Goal: Transaction & Acquisition: Download file/media

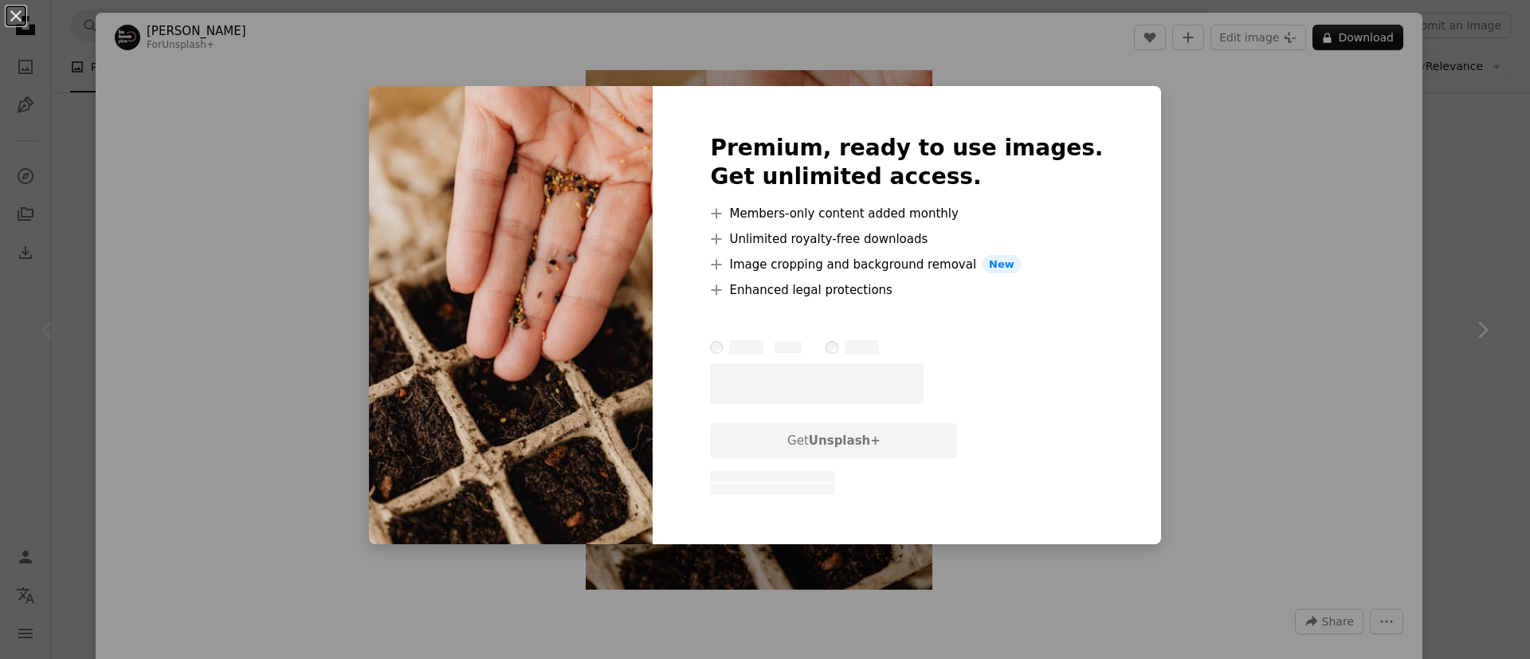
scroll to position [120, 0]
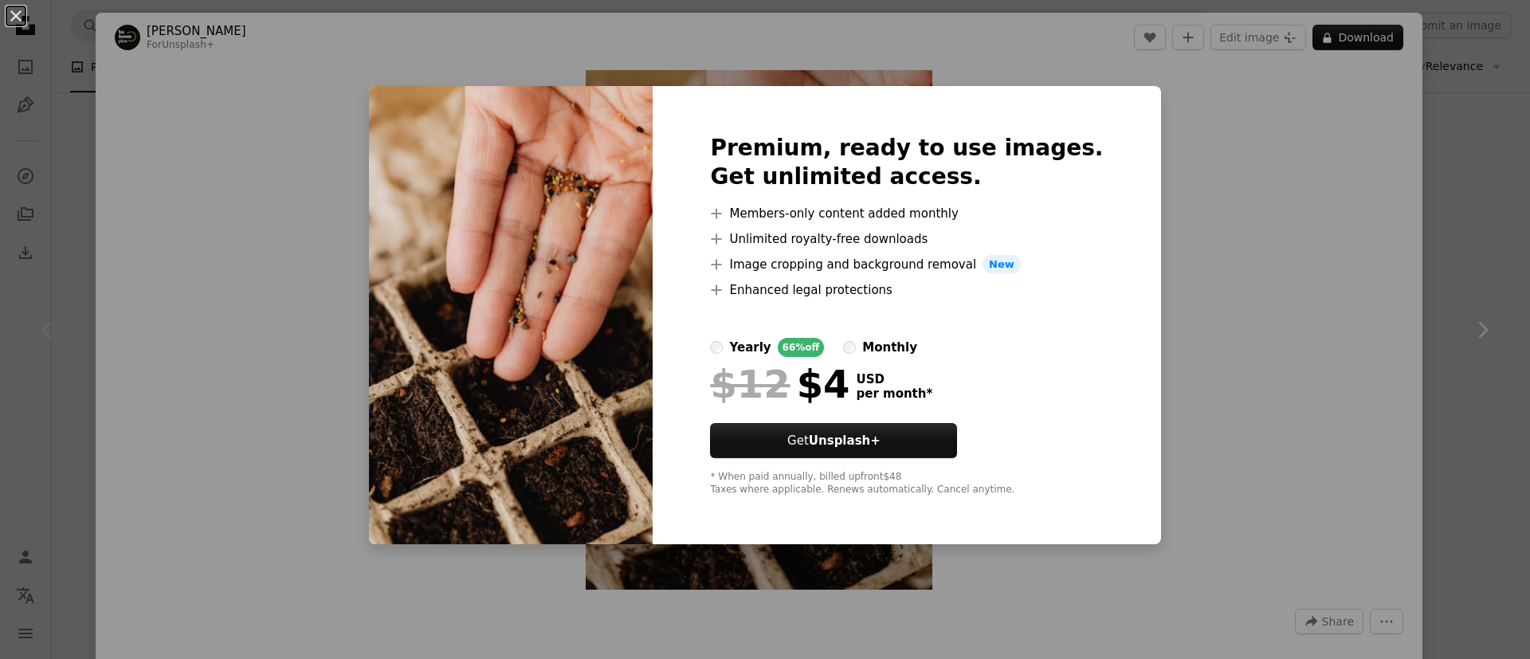
click at [1180, 329] on div "An X shape Premium, ready to use images. Get unlimited access. A plus sign Memb…" at bounding box center [765, 329] width 1530 height 659
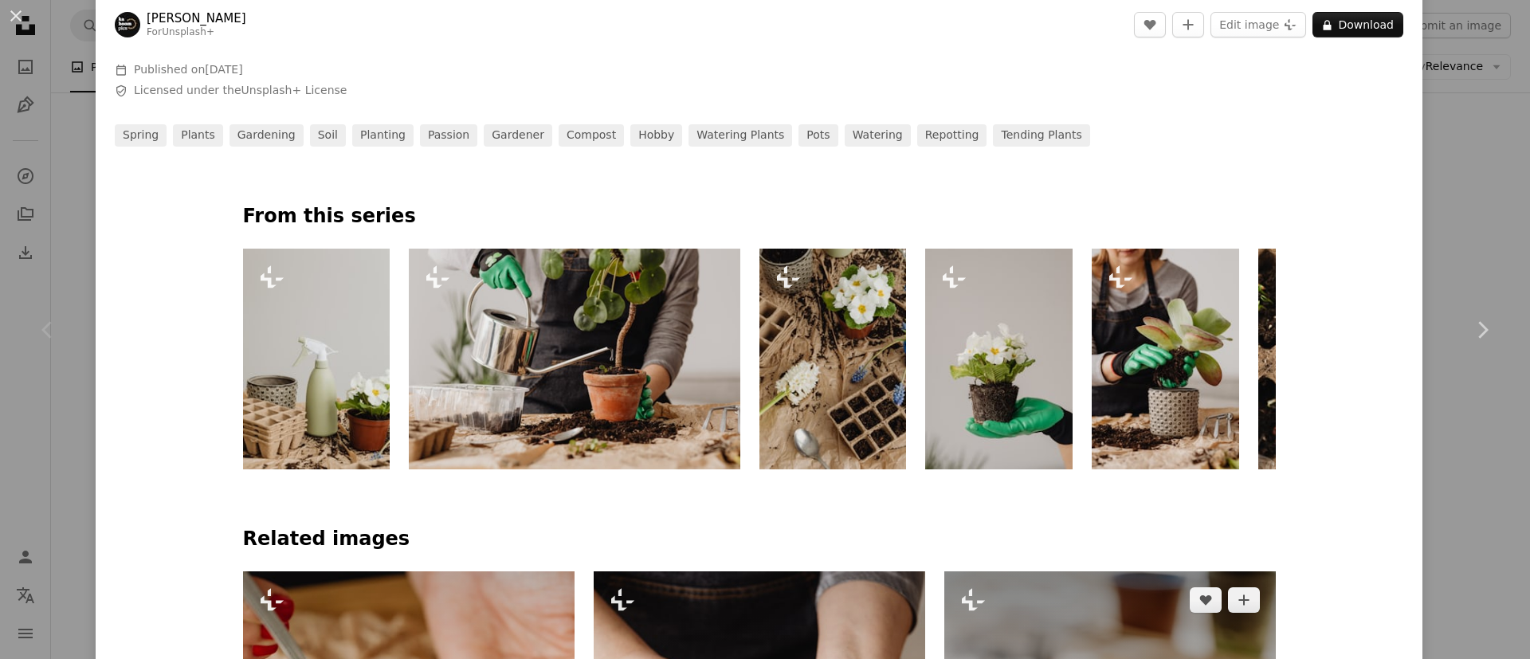
scroll to position [1076, 0]
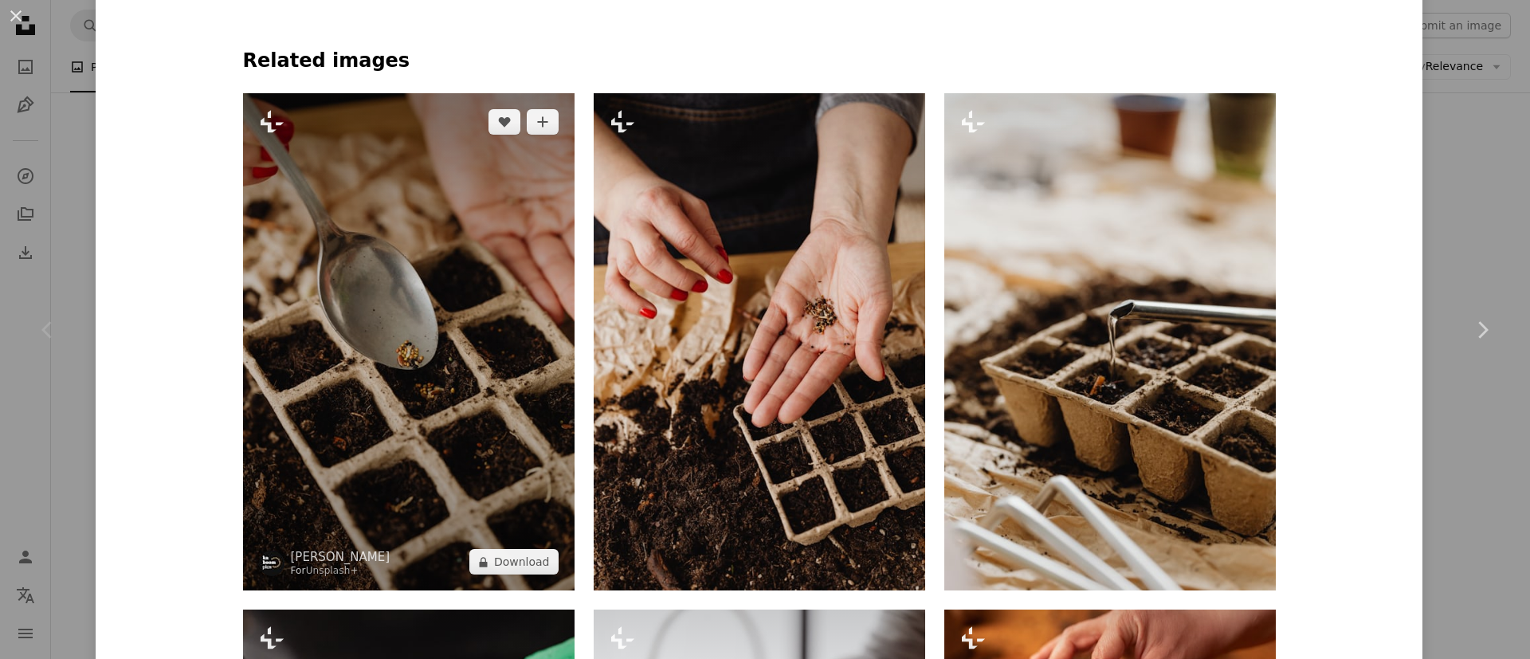
click at [398, 309] on img at bounding box center [408, 341] width 331 height 497
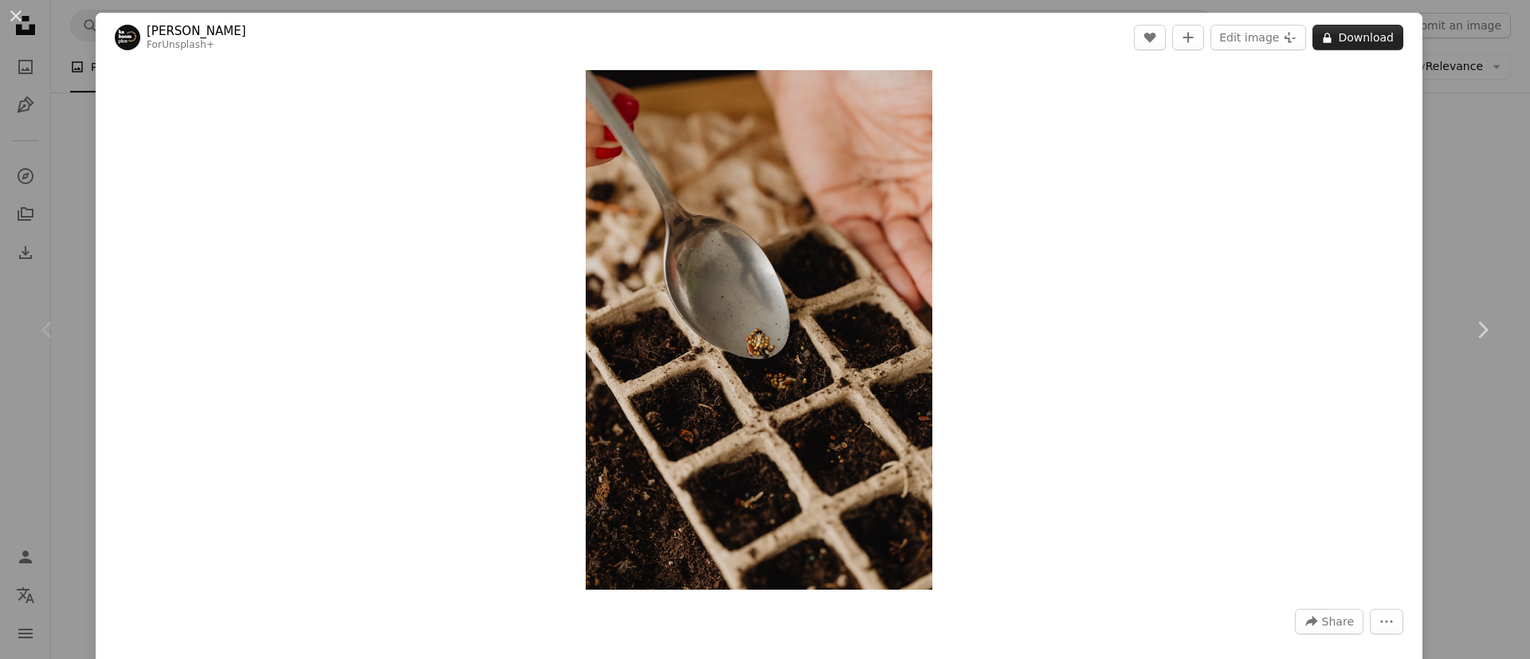
click at [1339, 37] on button "A lock Download" at bounding box center [1357, 37] width 91 height 25
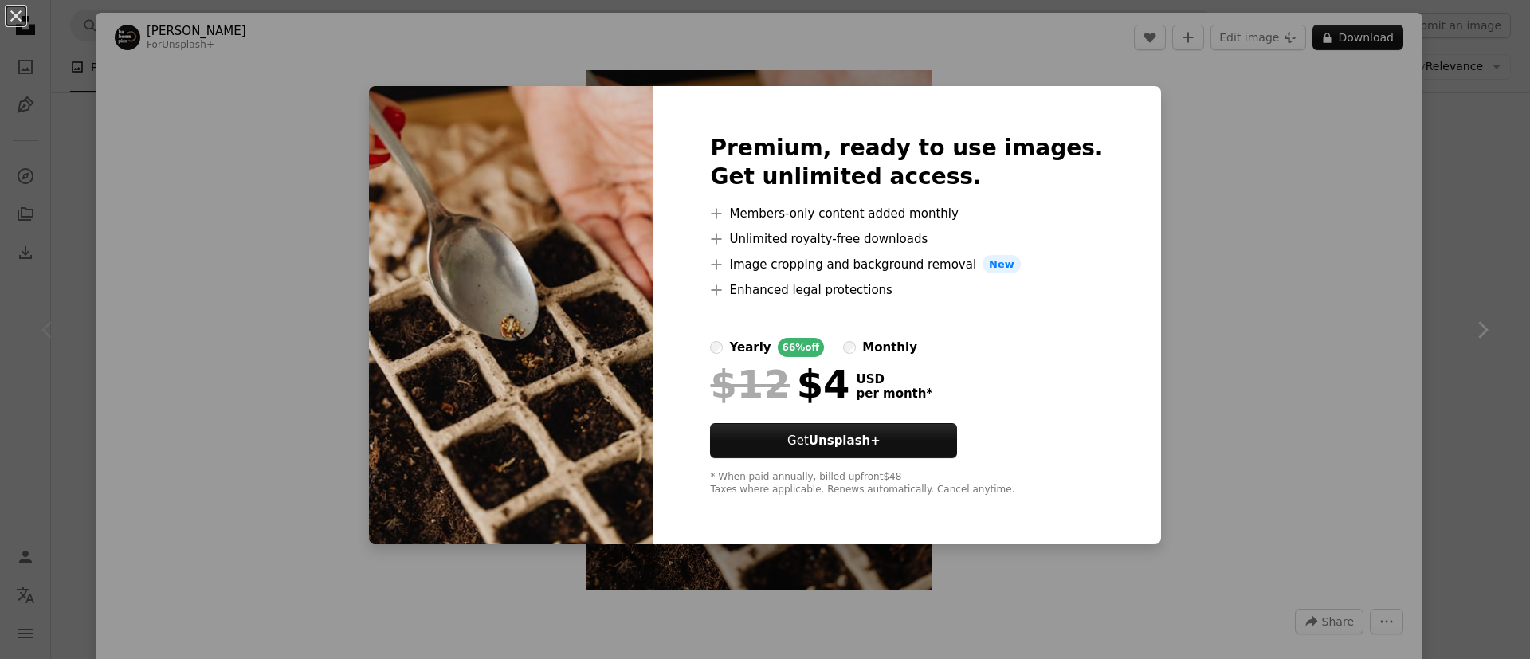
click at [1403, 129] on div "An X shape Premium, ready to use images. Get unlimited access. A plus sign Memb…" at bounding box center [765, 329] width 1530 height 659
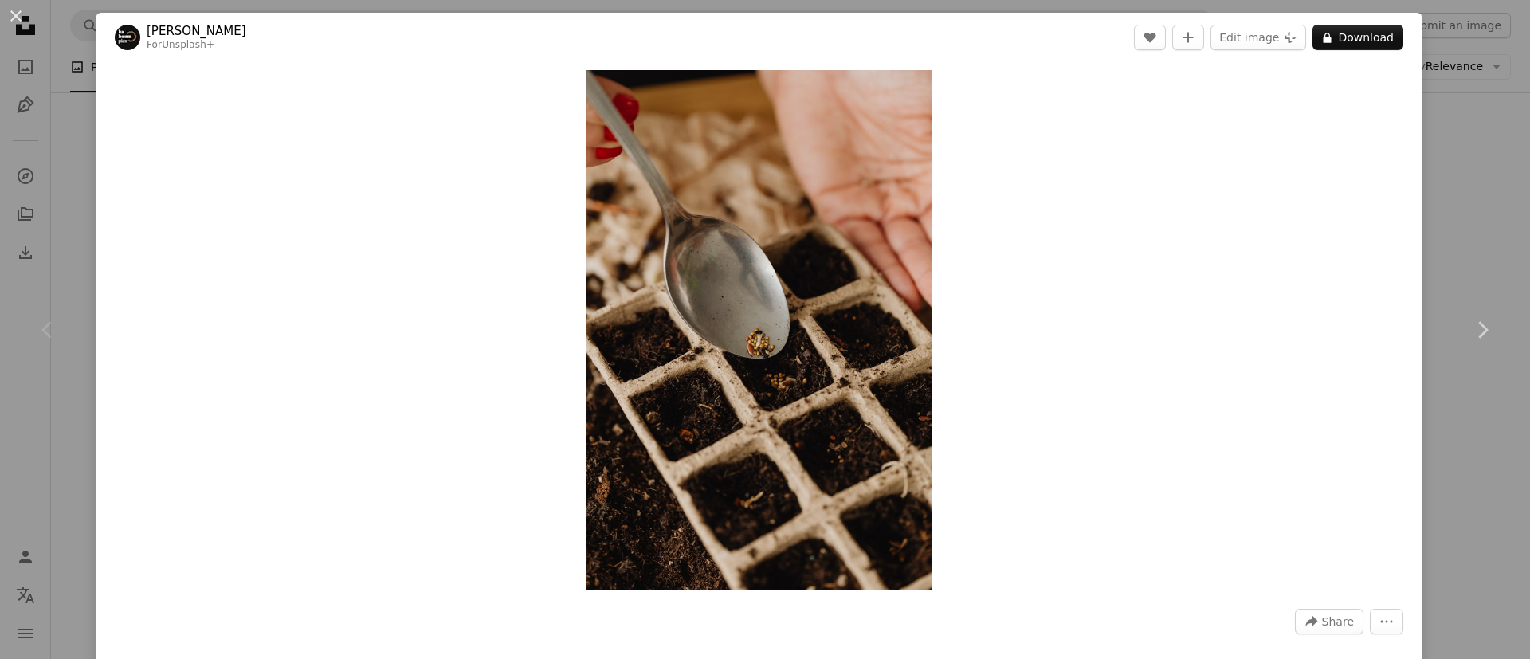
click at [1417, 155] on div "An X shape Chevron left Chevron right [PERSON_NAME] For Unsplash+ A heart A plu…" at bounding box center [765, 329] width 1530 height 659
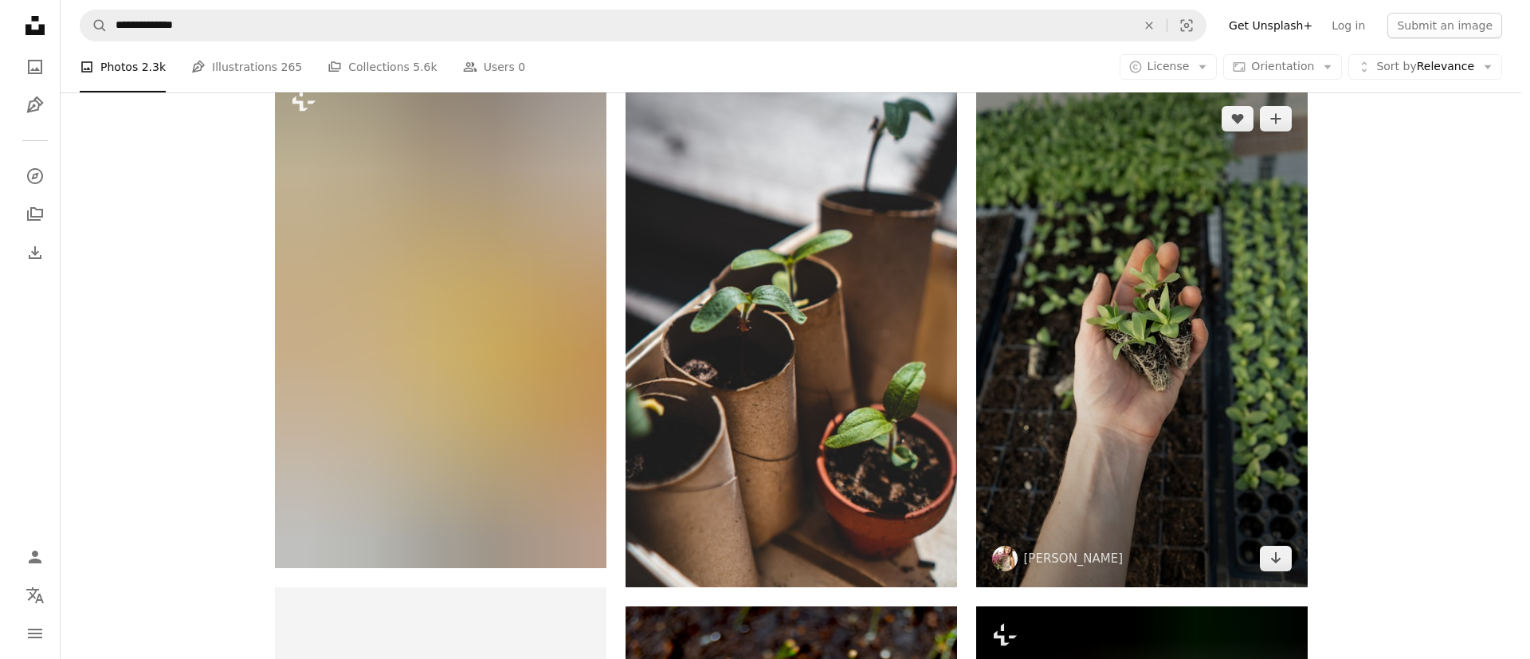
scroll to position [2869, 0]
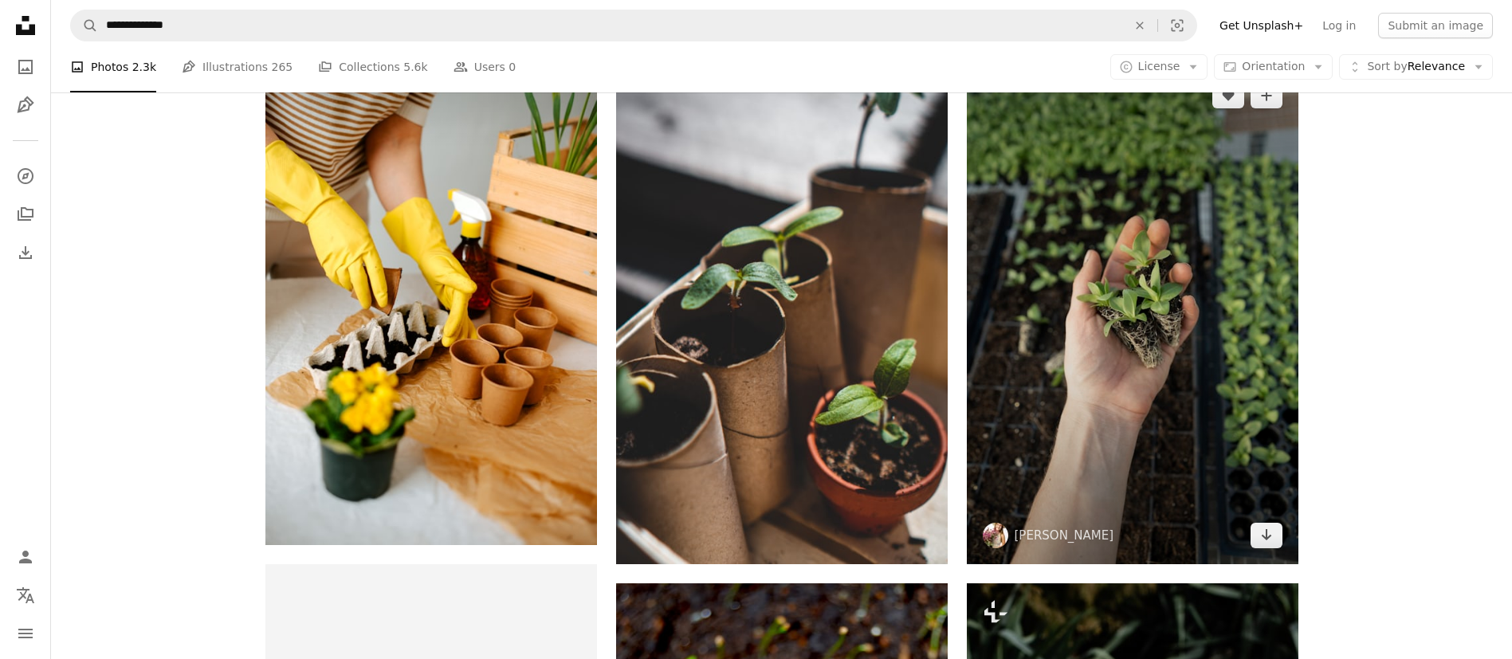
click at [1146, 276] on img at bounding box center [1132, 315] width 331 height 497
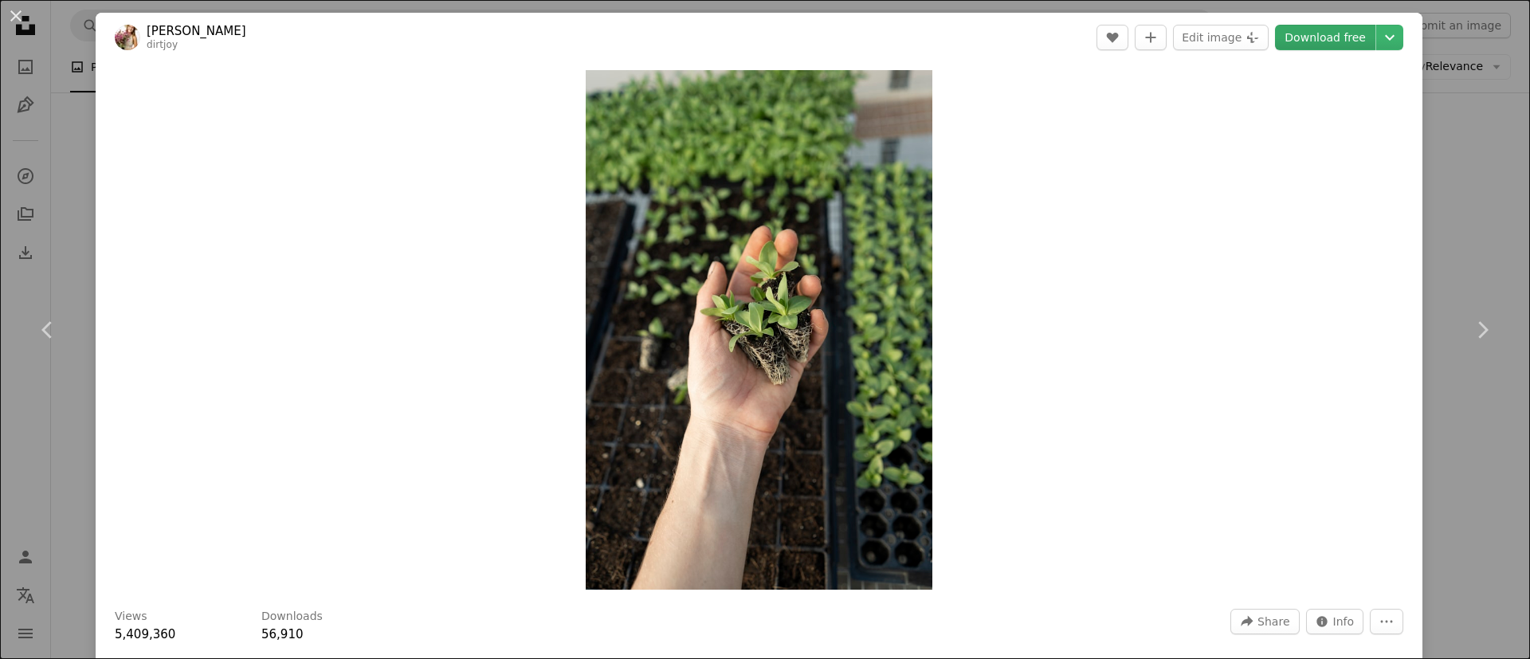
click at [1275, 37] on link "Download free" at bounding box center [1325, 37] width 100 height 25
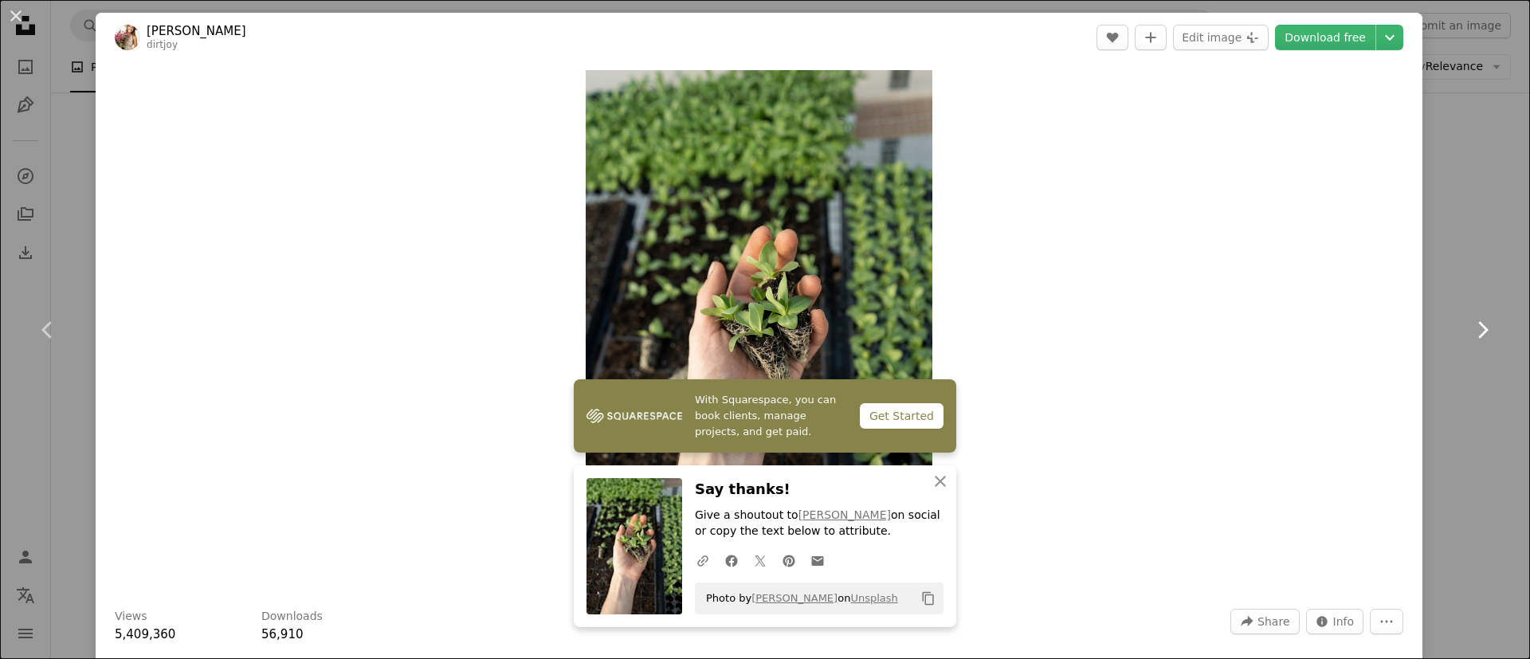
click at [1434, 384] on link "Chevron right" at bounding box center [1482, 329] width 96 height 153
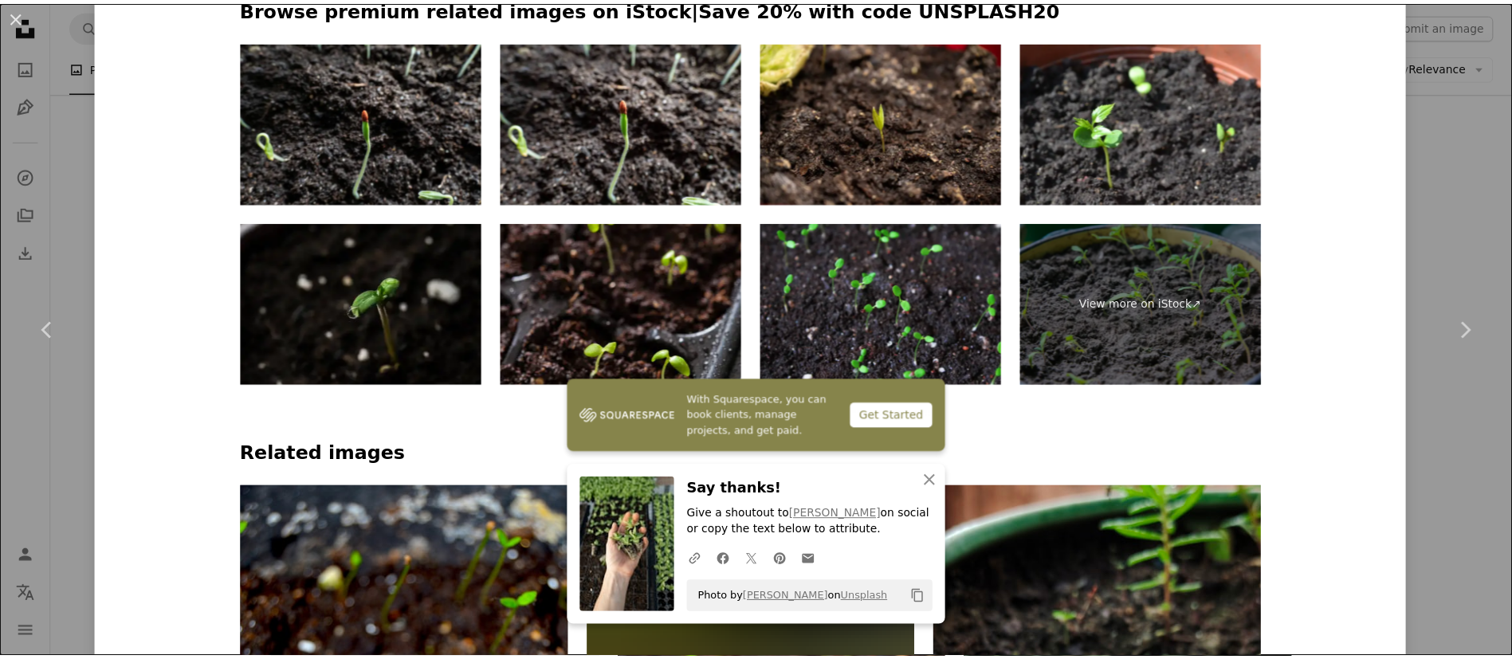
scroll to position [717, 0]
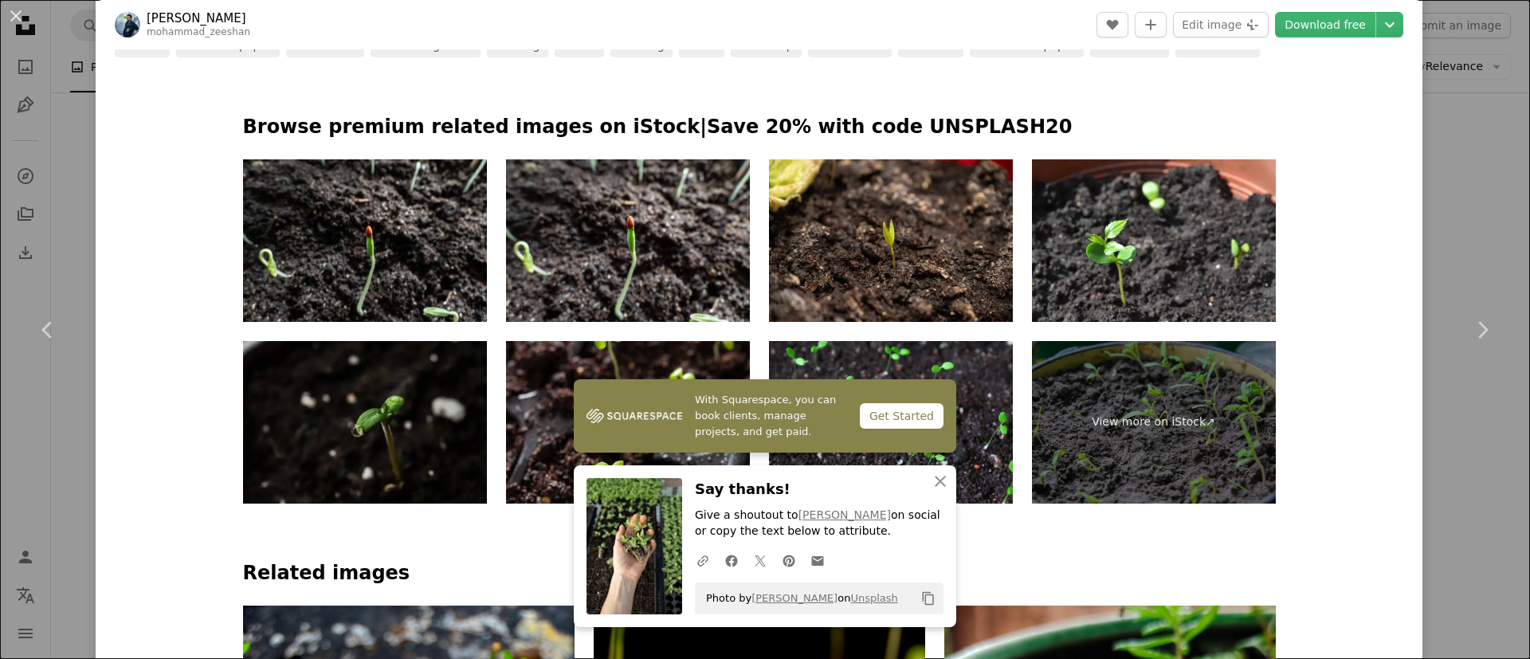
click at [1437, 237] on div "An X shape Chevron left Chevron right [PERSON_NAME] mohammad_zeeshan A heart A …" at bounding box center [765, 329] width 1530 height 659
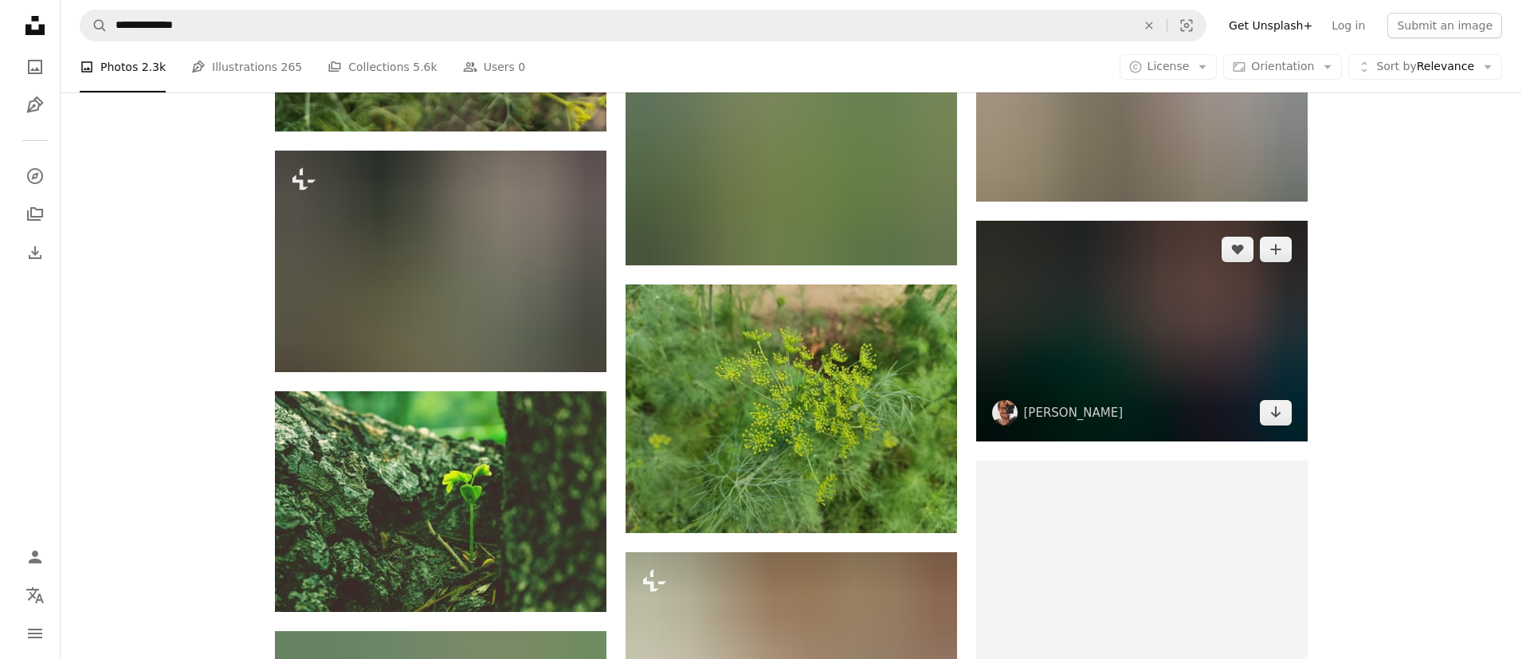
scroll to position [5378, 0]
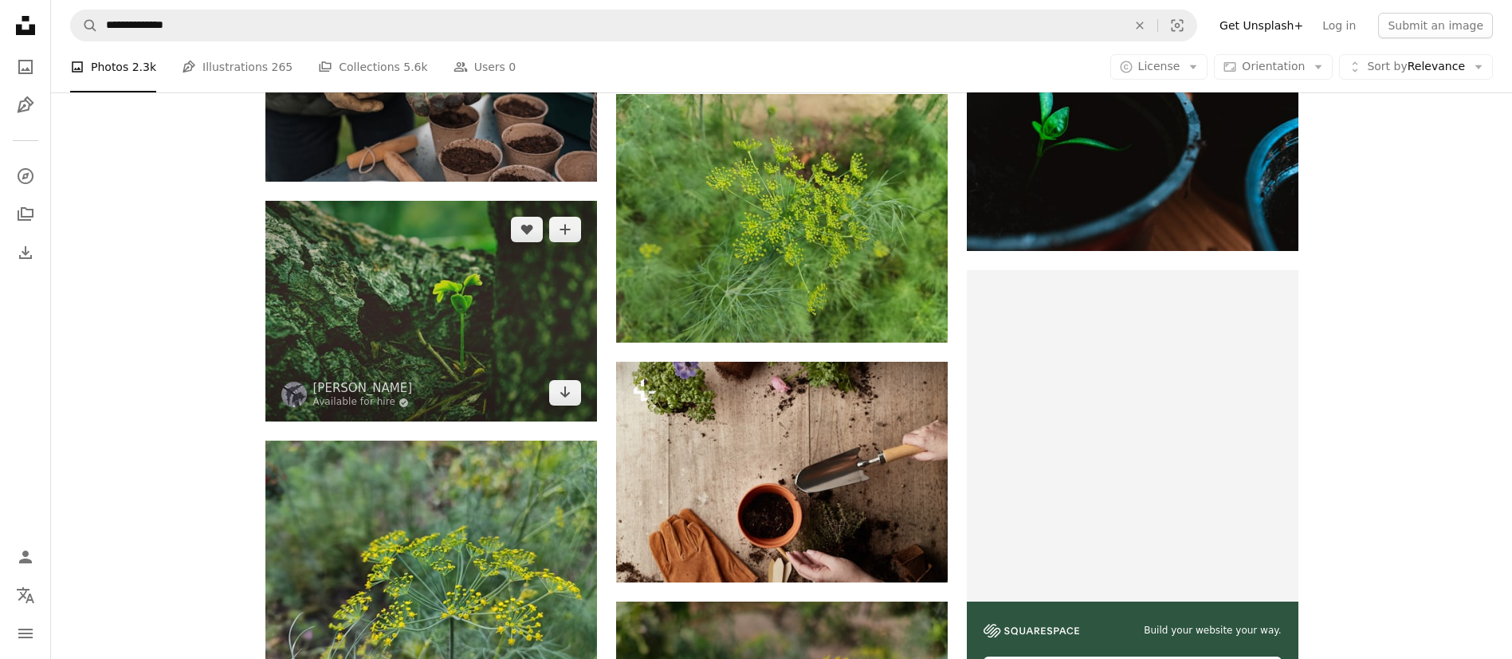
click at [386, 326] on img at bounding box center [430, 311] width 331 height 221
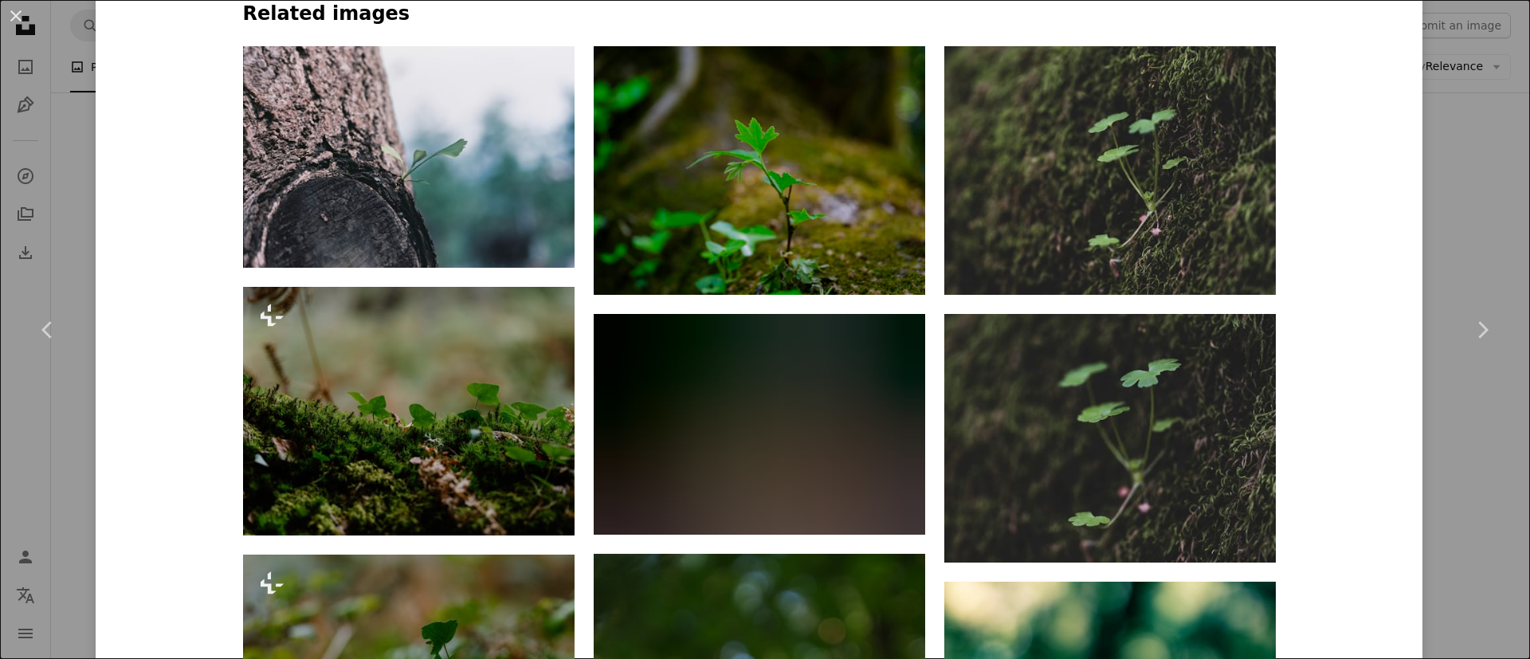
scroll to position [1673, 0]
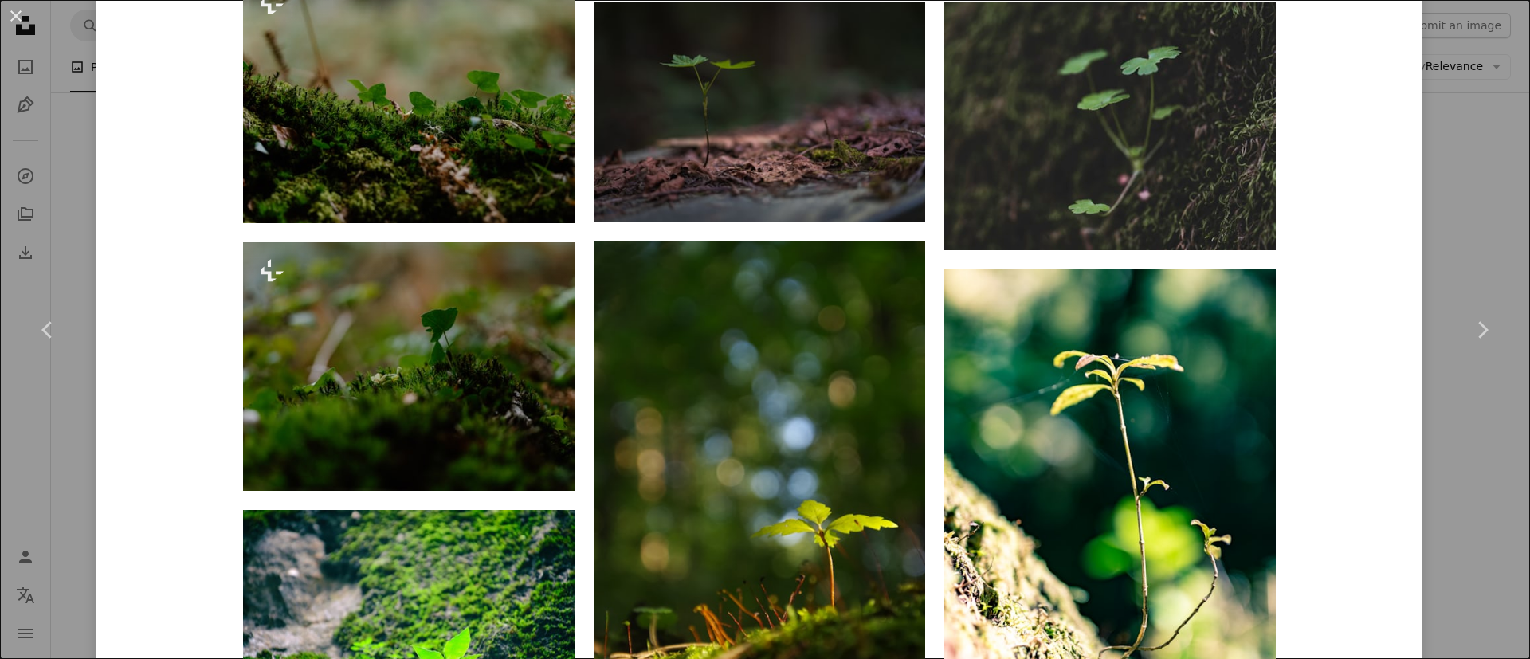
click at [1451, 260] on link "Chevron right" at bounding box center [1482, 329] width 96 height 153
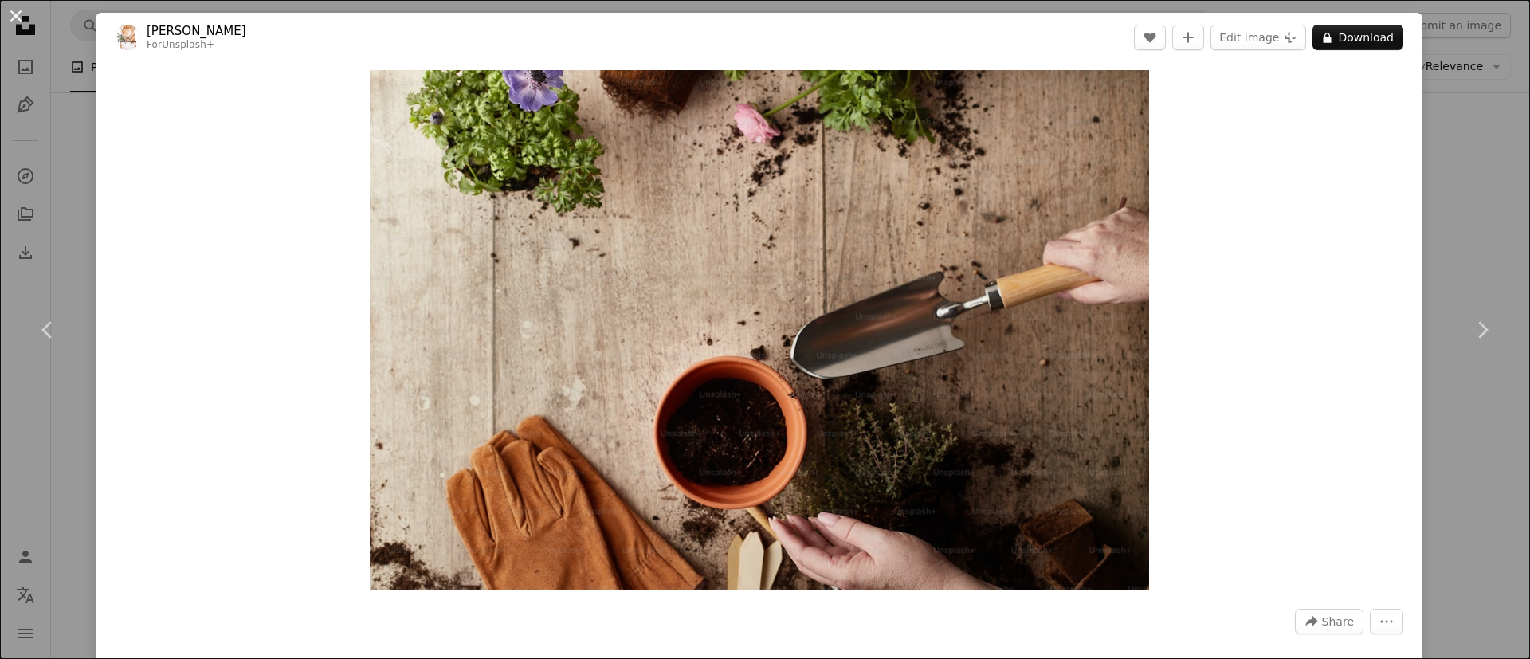
click at [13, 13] on button "An X shape" at bounding box center [15, 15] width 19 height 19
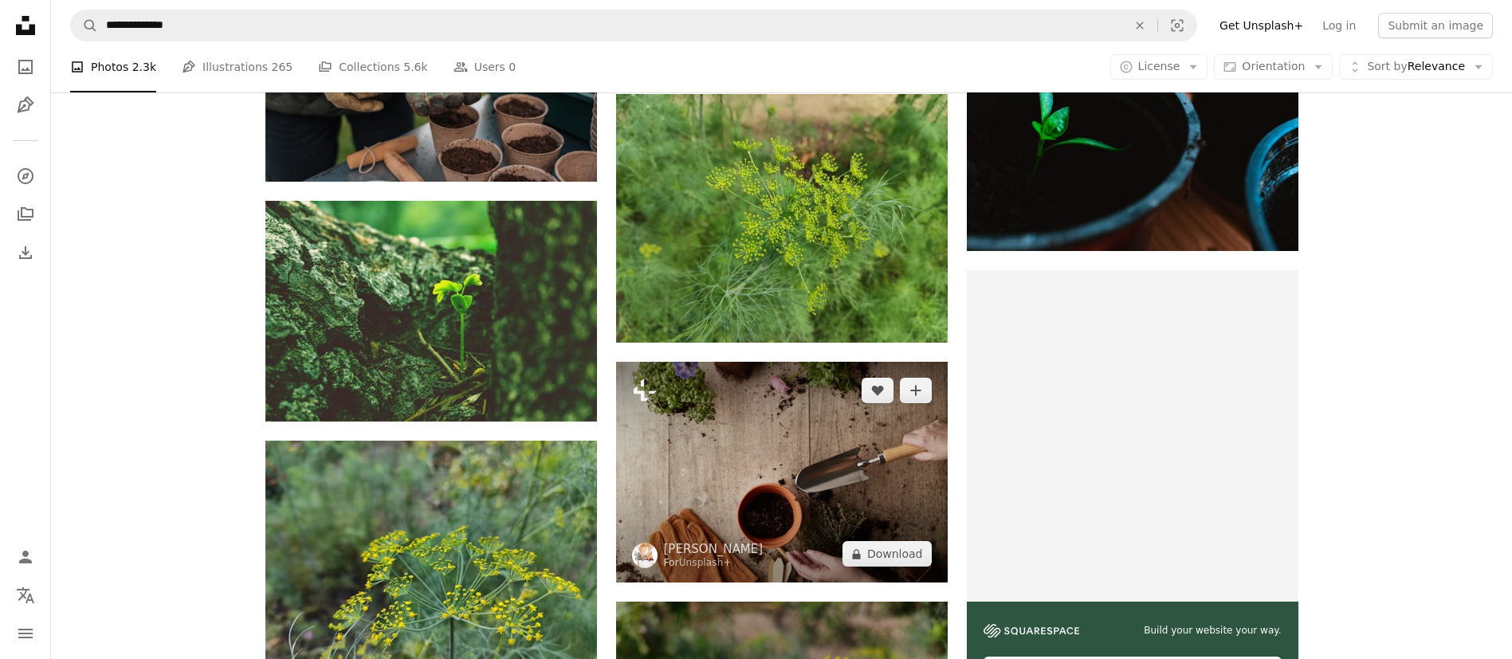
click at [822, 450] on img at bounding box center [781, 472] width 331 height 221
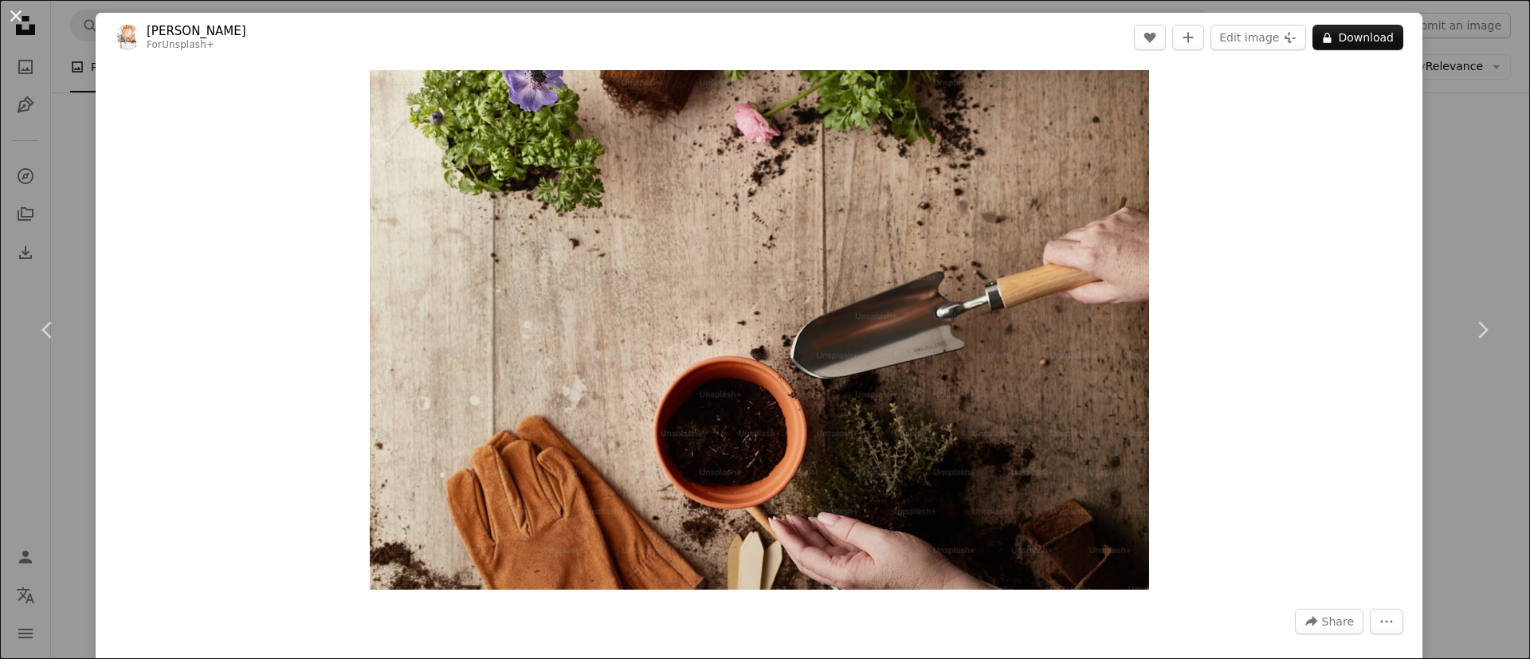
click at [18, 18] on button "An X shape" at bounding box center [15, 15] width 19 height 19
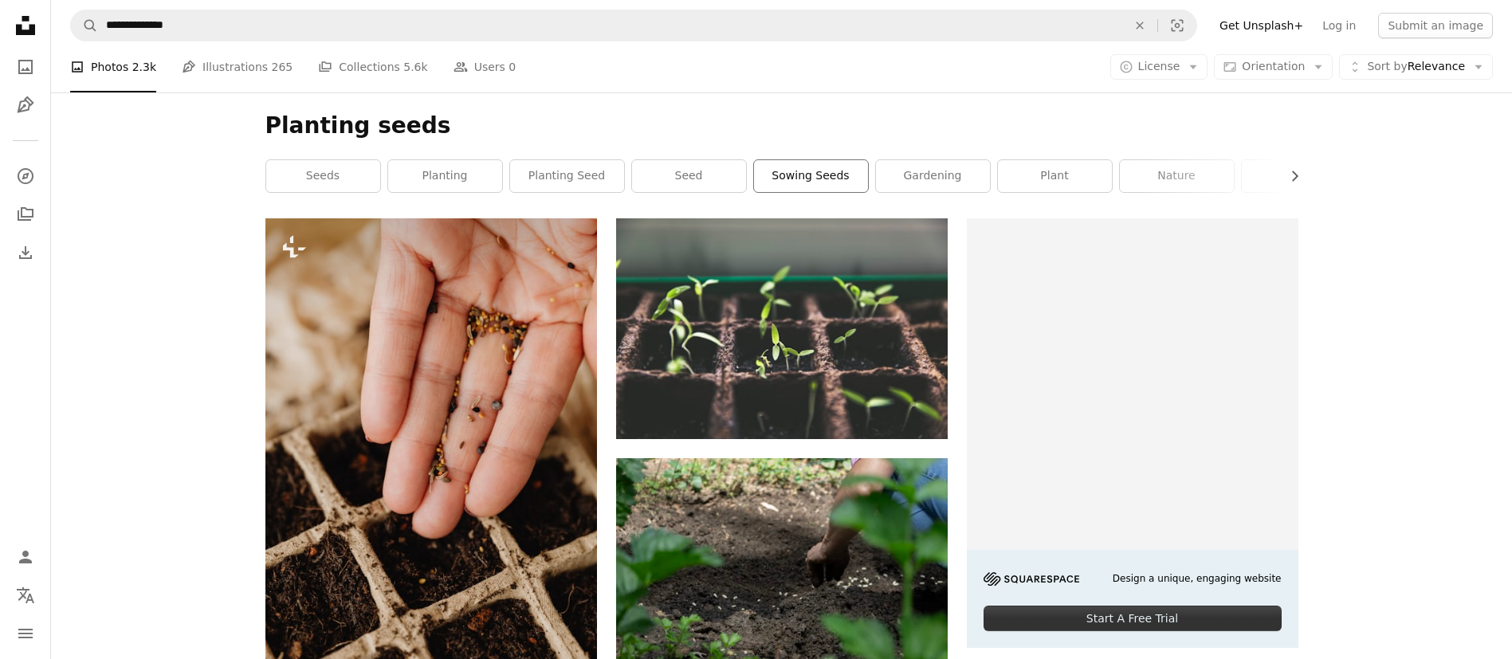
click at [821, 186] on link "sowing seeds" at bounding box center [811, 176] width 114 height 32
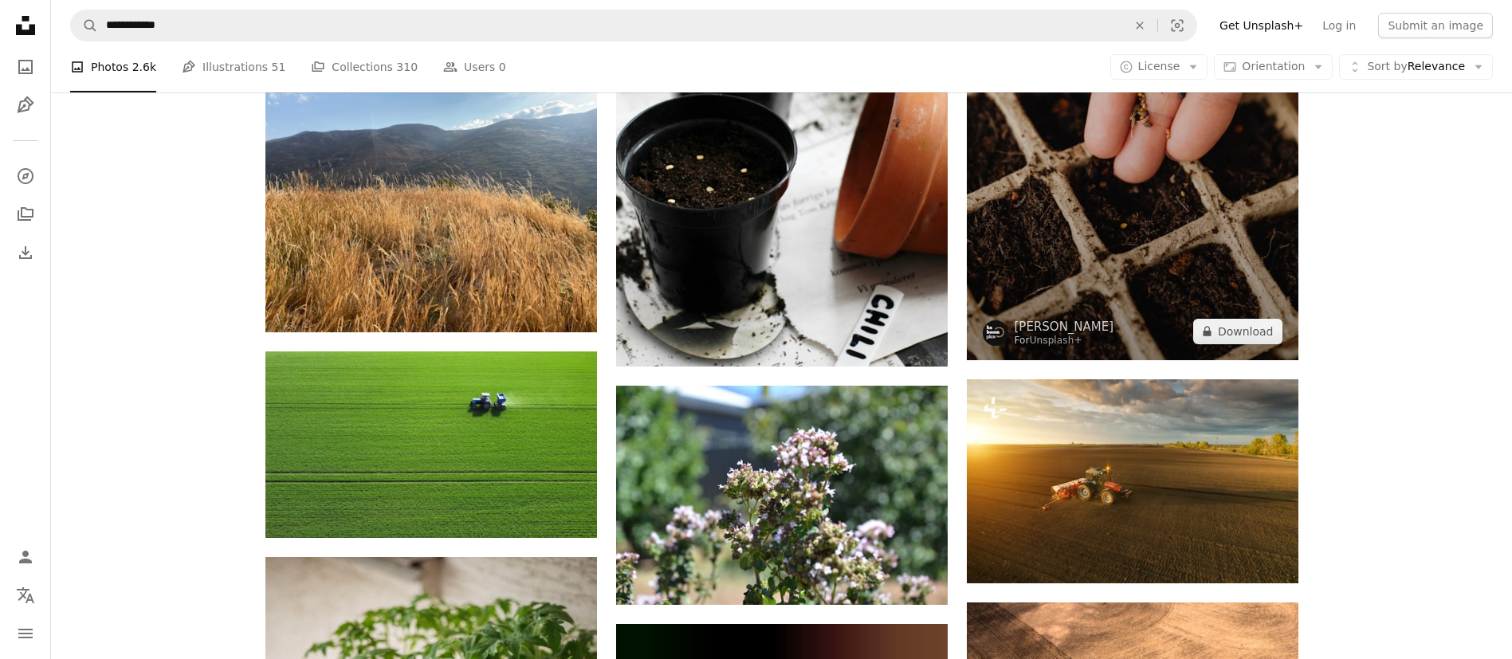
scroll to position [1195, 0]
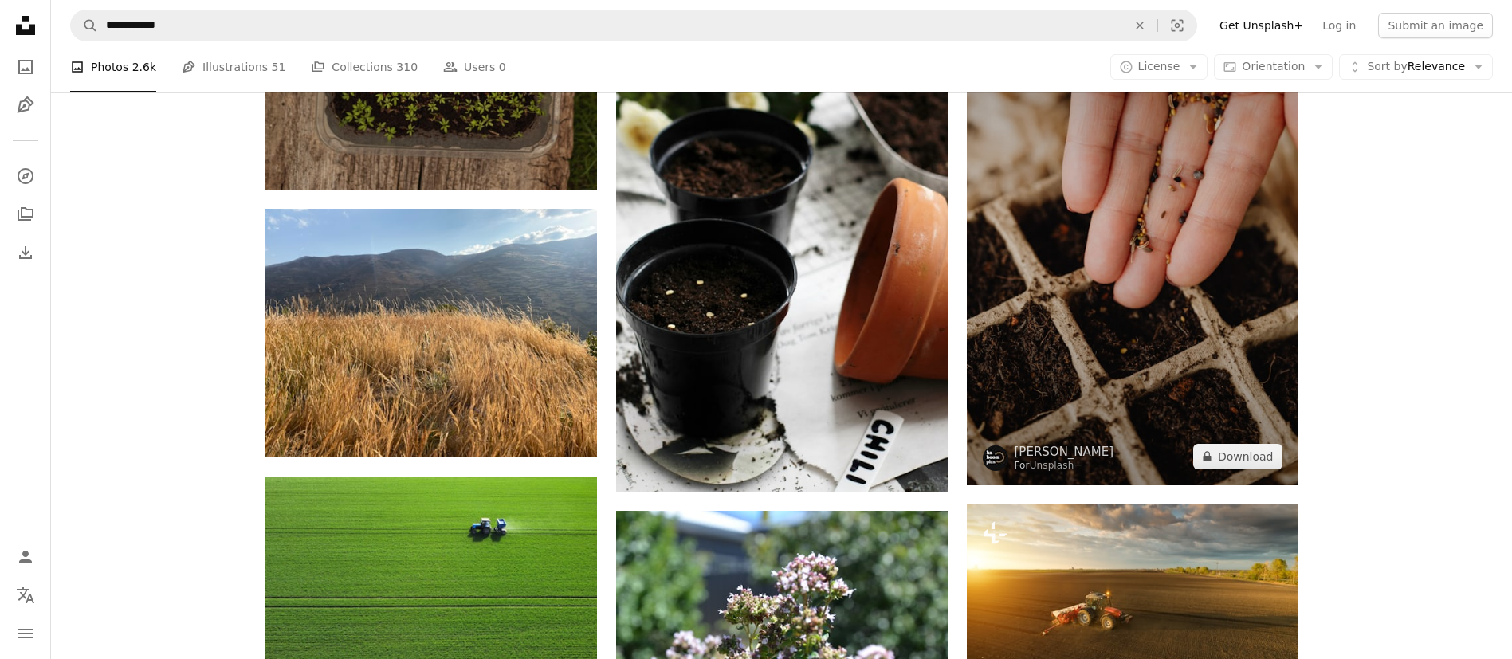
click at [1237, 312] on img at bounding box center [1132, 236] width 331 height 497
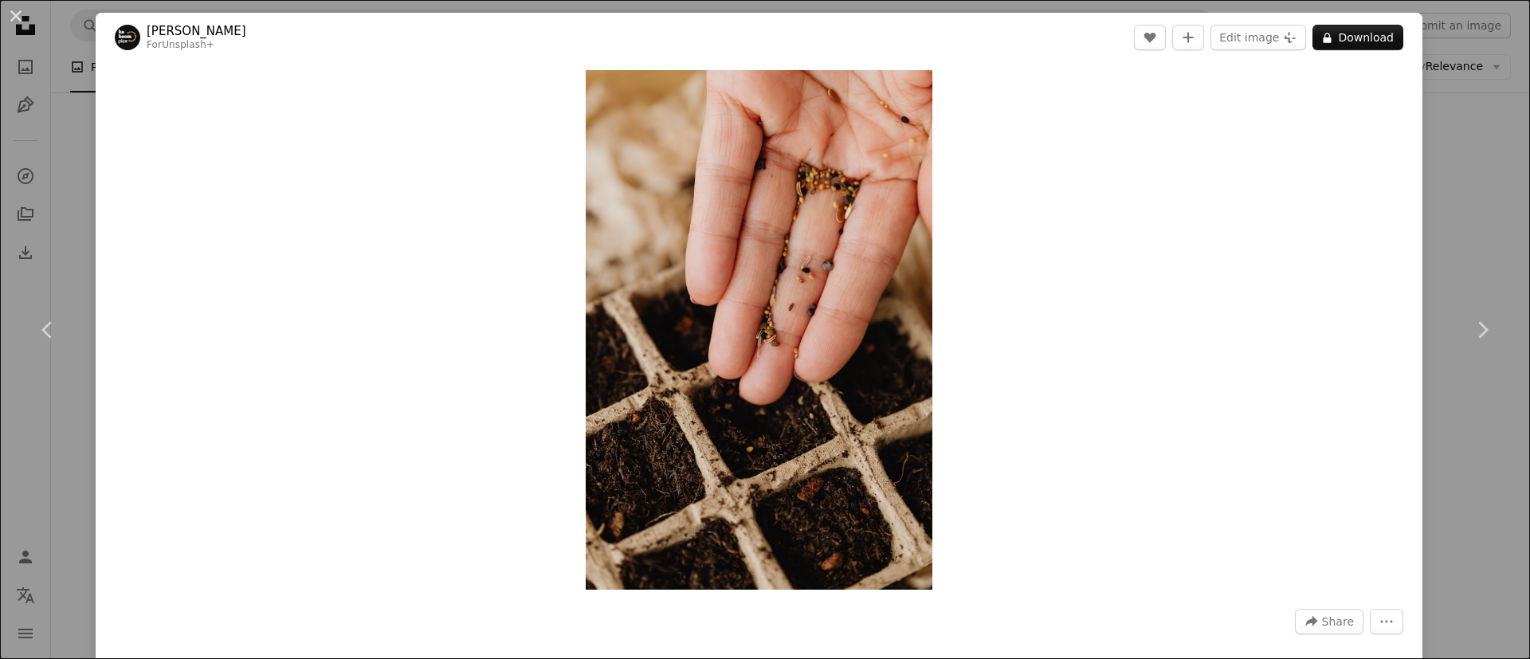
click at [1417, 206] on div "An X shape Chevron left Chevron right [PERSON_NAME] For Unsplash+ A heart A plu…" at bounding box center [765, 329] width 1530 height 659
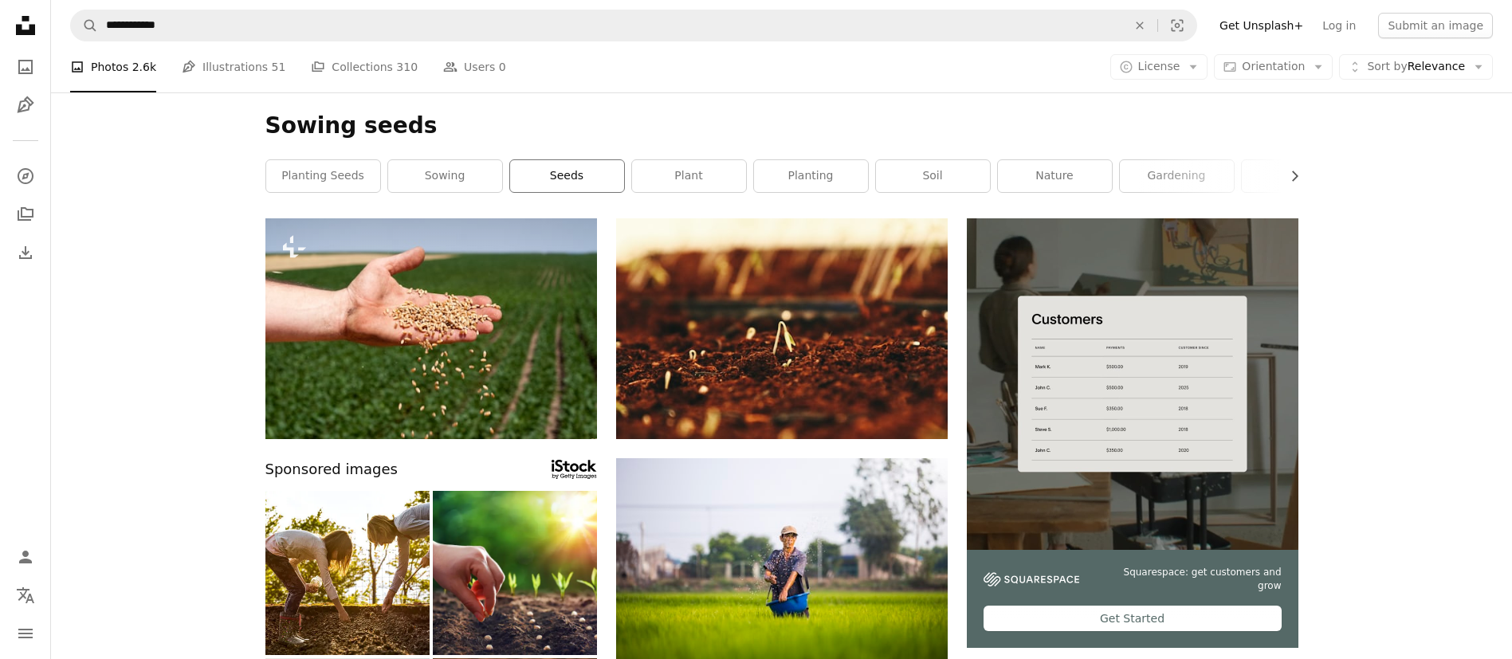
click at [568, 182] on link "seeds" at bounding box center [567, 176] width 114 height 32
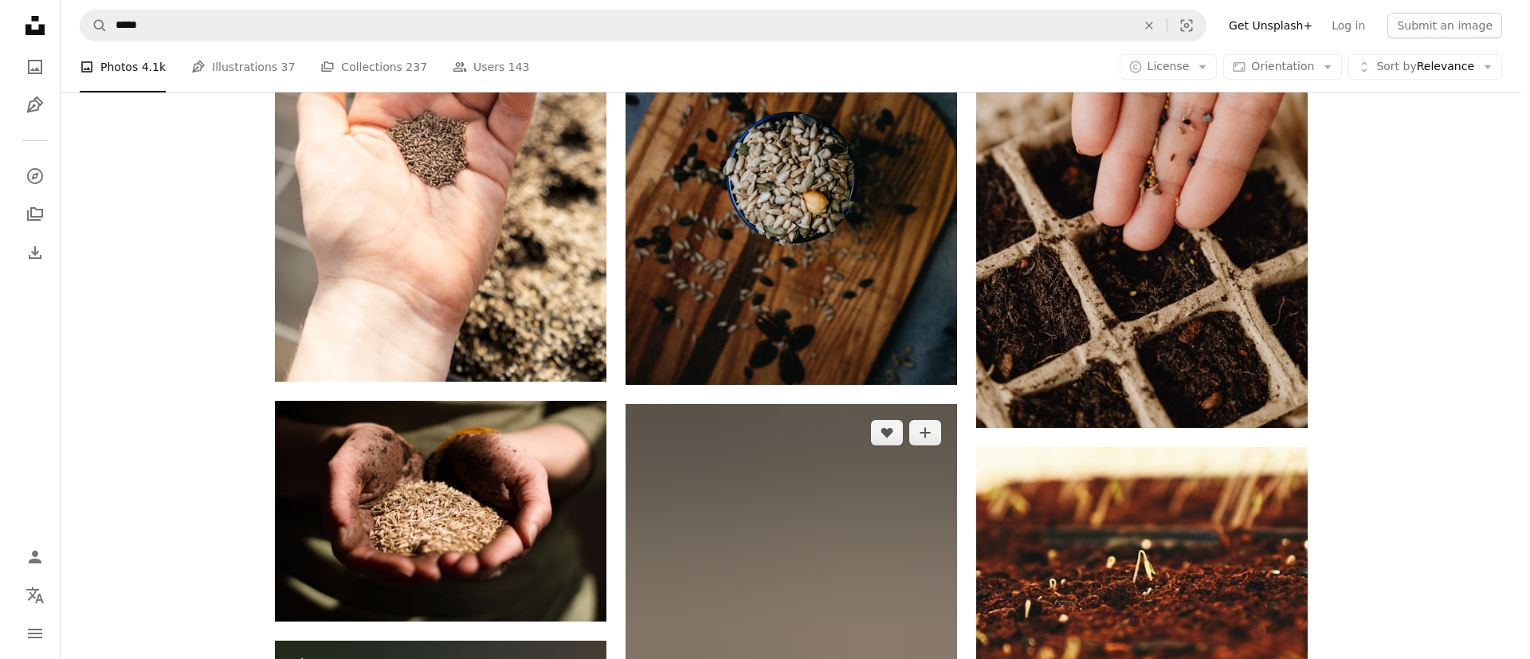
scroll to position [1673, 0]
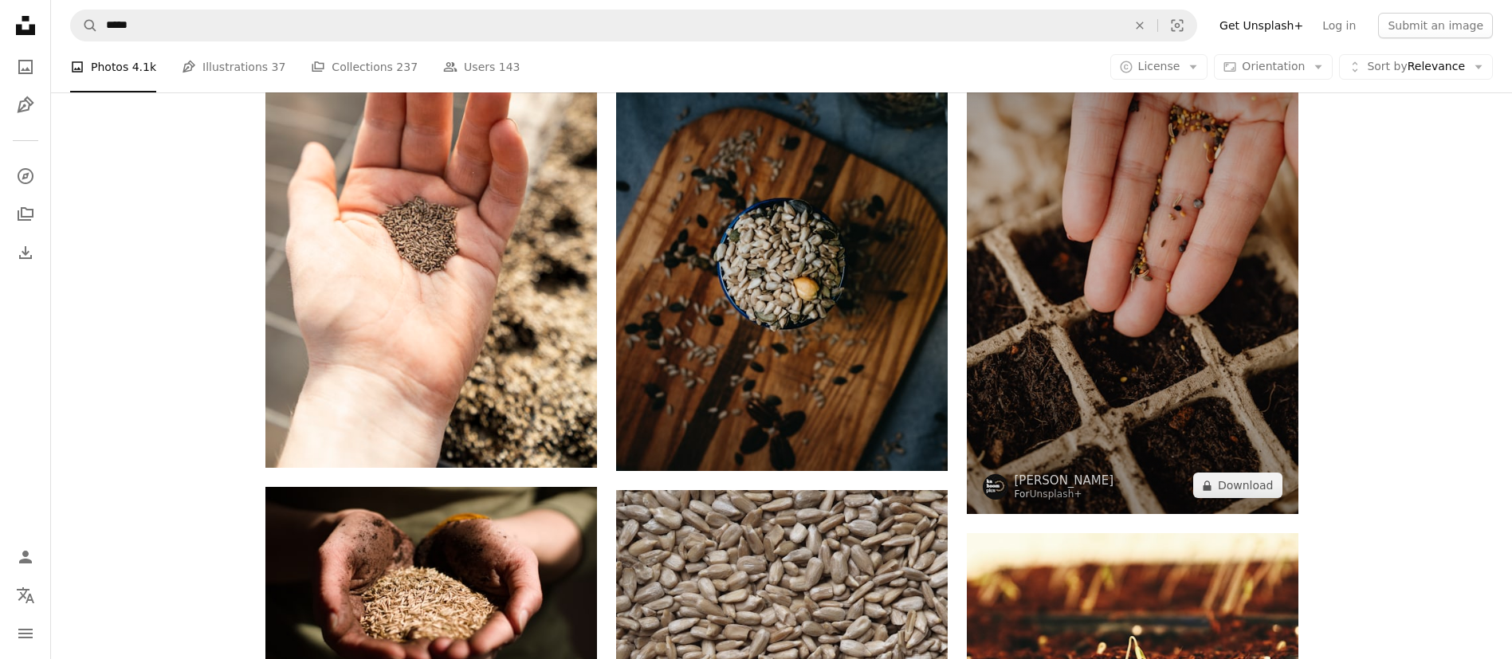
click at [1222, 289] on img at bounding box center [1132, 265] width 331 height 497
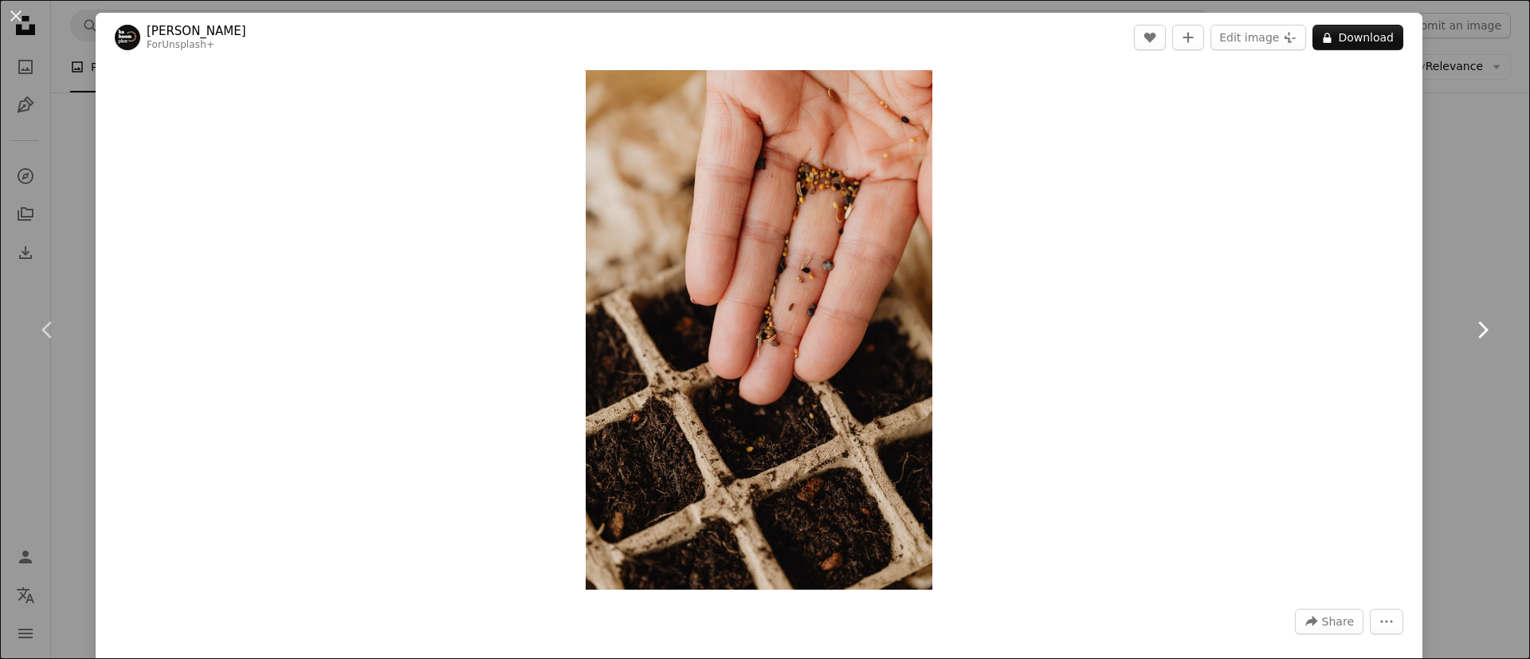
click at [1449, 265] on link "Chevron right" at bounding box center [1482, 329] width 96 height 153
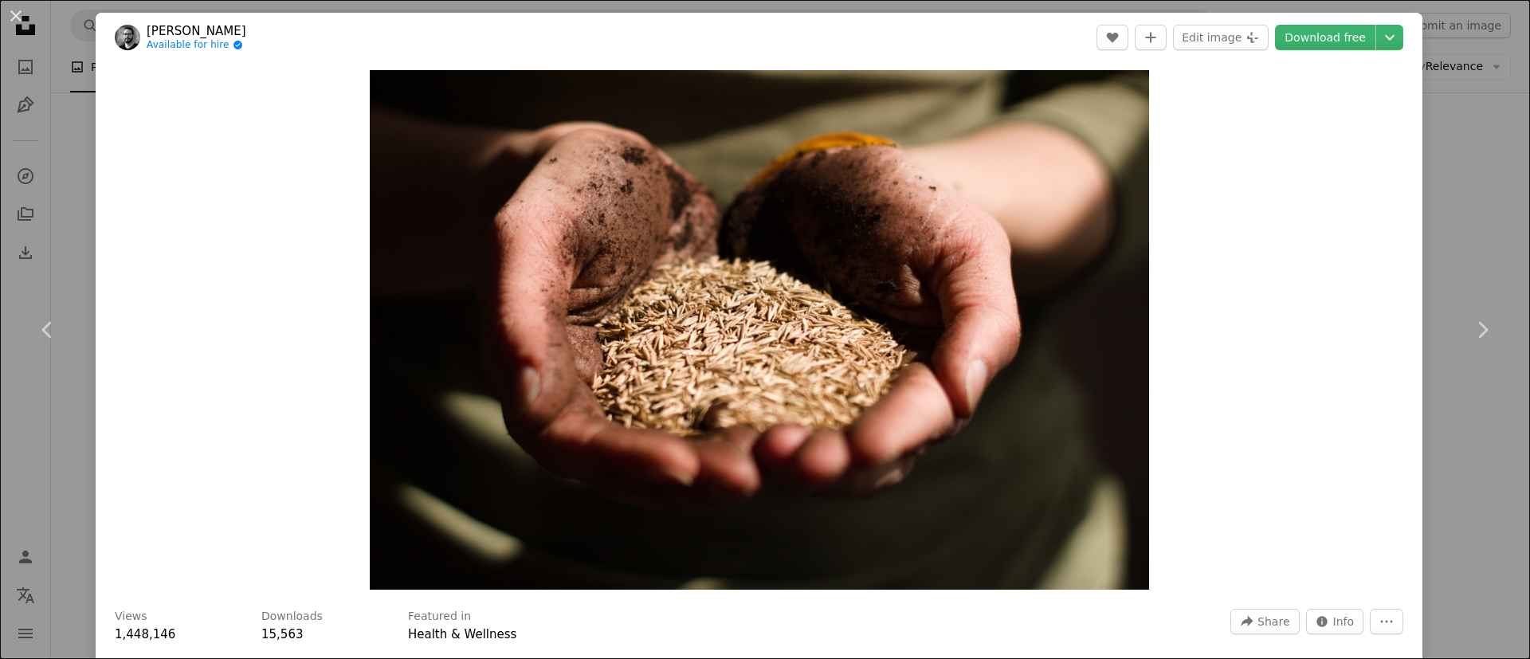
click at [13, 14] on button "An X shape" at bounding box center [15, 15] width 19 height 19
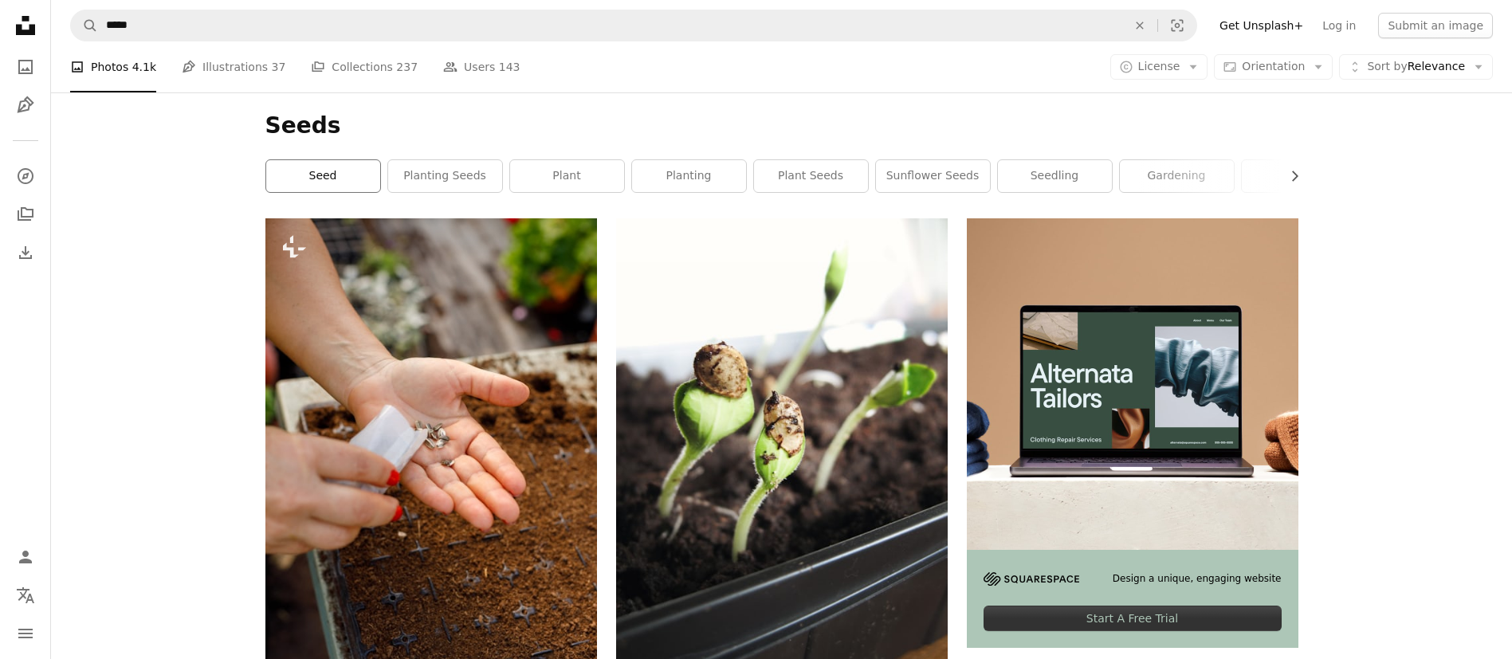
click at [343, 171] on link "seed" at bounding box center [323, 176] width 114 height 32
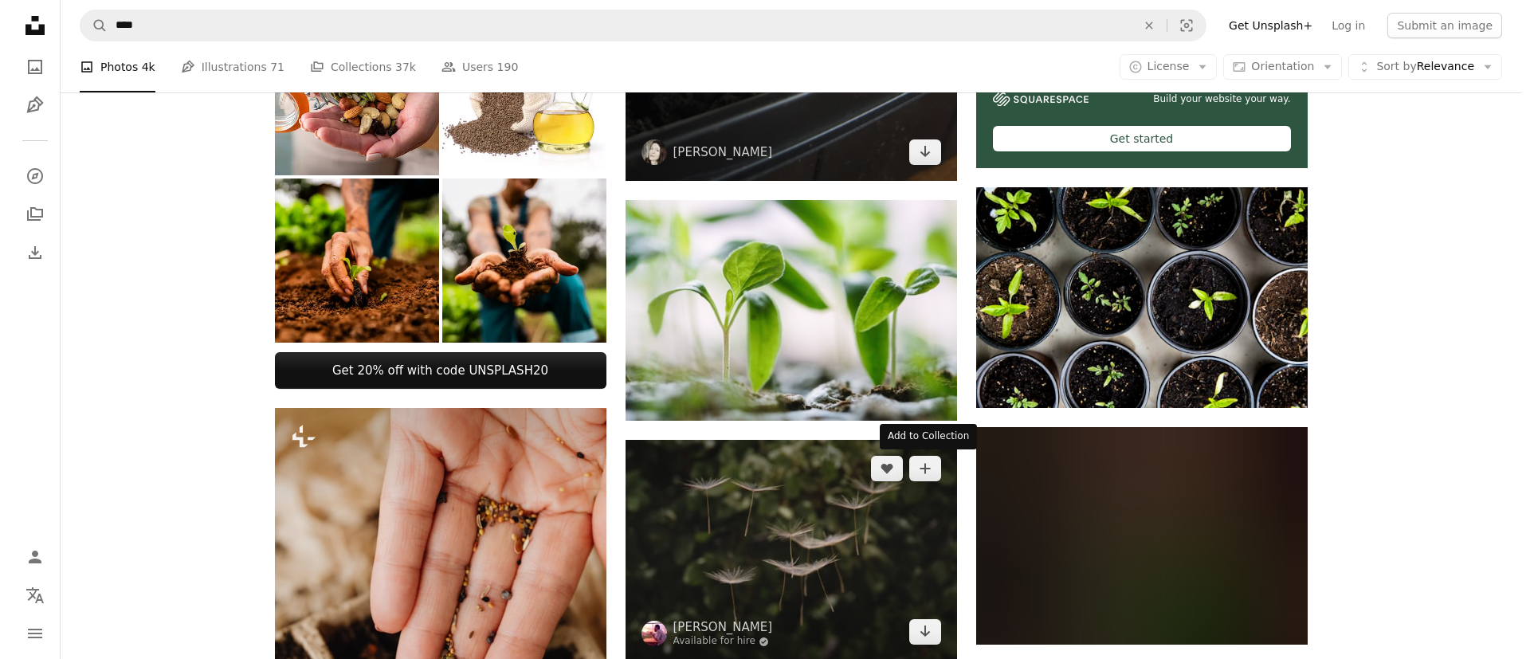
scroll to position [598, 0]
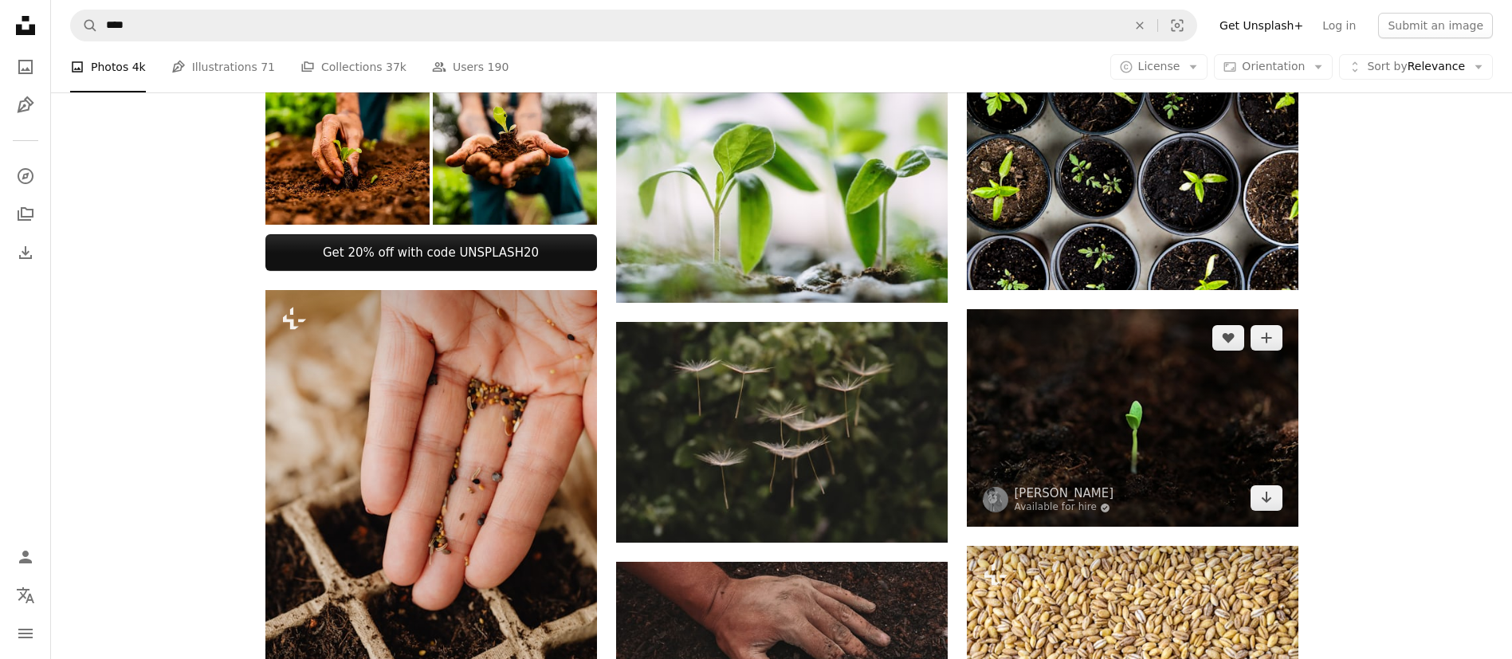
click at [1097, 406] on img at bounding box center [1132, 418] width 331 height 218
